Goal: Transaction & Acquisition: Purchase product/service

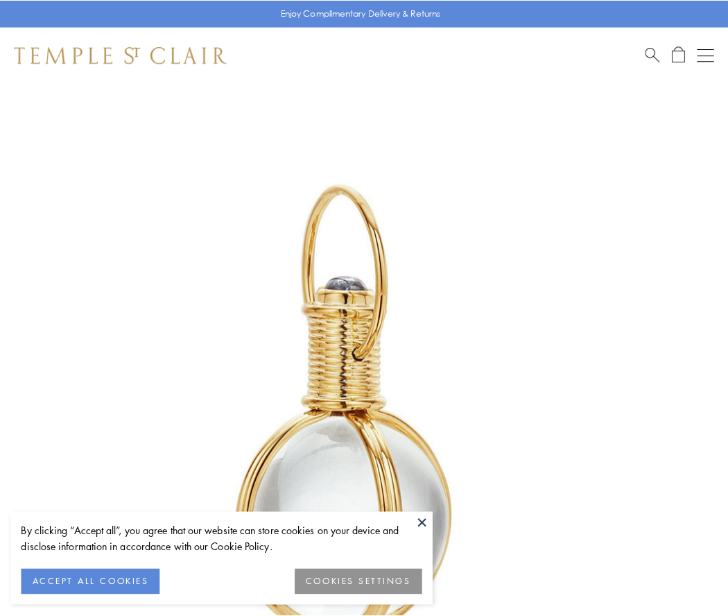
scroll to position [362, 0]
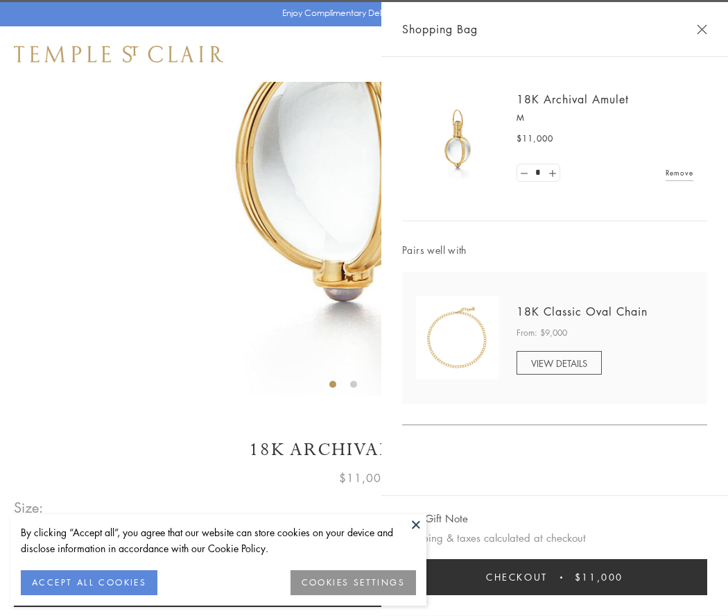
click at [555, 577] on button "Checkout $11,000" at bounding box center [554, 577] width 305 height 36
